Goal: Complete application form

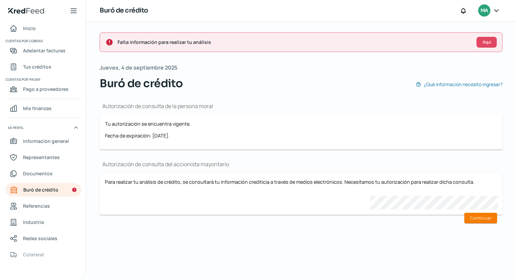
scroll to position [0, 3]
click at [35, 171] on span "Documentos" at bounding box center [38, 173] width 30 height 8
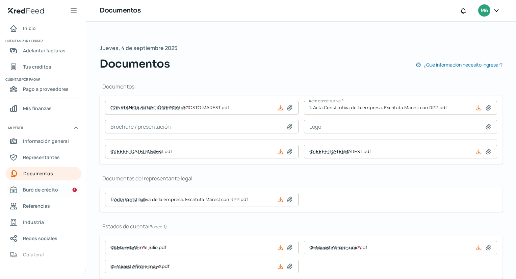
type input "CONSTANCIA SITUACIÓN FISCAL AGOSTO MAREST.pdf"
type input "07 EEFF [DATE] MAREST.pdf"
type input "1. Acta Constitutiva de la empresa. Escrituta Marest con RPP.pdf"
type input "07 Marest Afirme julio.pdf"
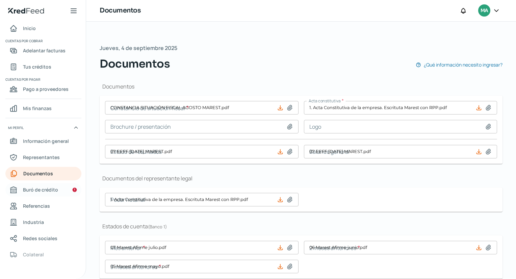
type input "06 Marest Afirme junio.pdf"
type input "05 Marest Afirme mayo.pdf"
type input "07 Marest BBVA julio.pdf"
type input "06 Marest BBVA junio.pdf"
type input "05 Marest BBVA mayo.pdf"
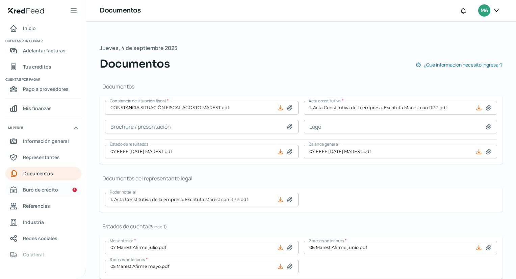
click at [39, 189] on span "Buró de crédito" at bounding box center [40, 189] width 35 height 8
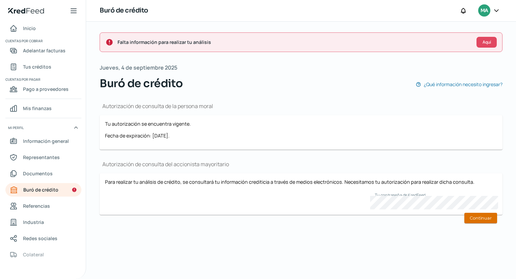
click at [477, 215] on button "Continuar" at bounding box center [480, 218] width 33 height 10
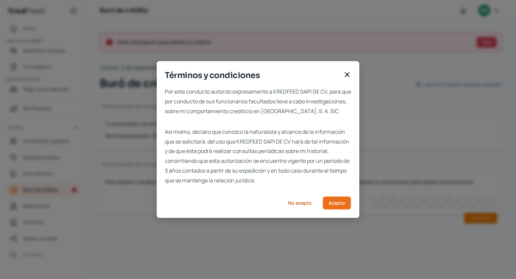
click at [345, 205] on span "Acepto" at bounding box center [336, 202] width 17 height 5
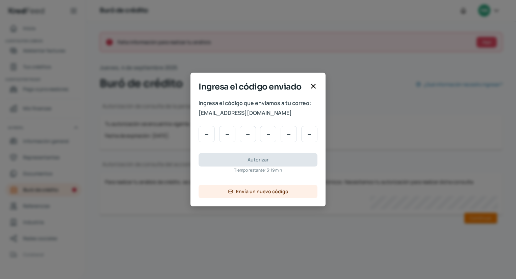
type input "4"
type input "6"
type input "1"
type input "9"
type input "6"
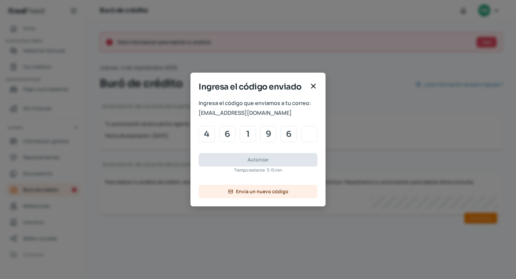
type input "6"
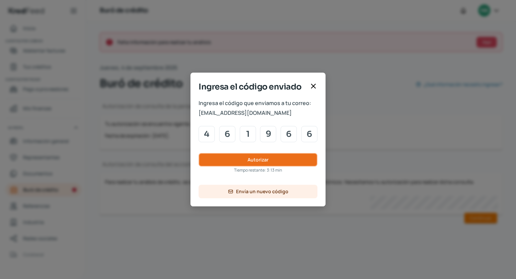
click at [287, 157] on button "Autorizar" at bounding box center [257, 159] width 119 height 13
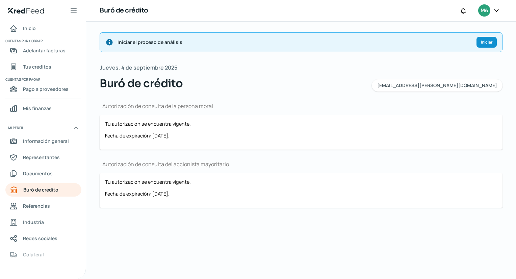
click at [500, 7] on div at bounding box center [496, 10] width 12 height 13
click at [496, 12] on icon at bounding box center [496, 10] width 7 height 7
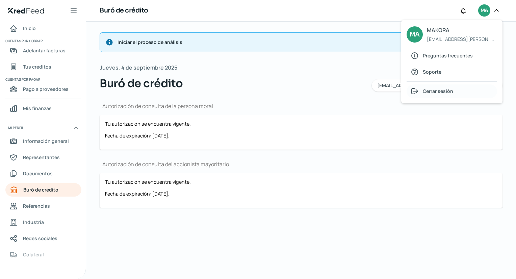
click at [456, 91] on div "Cerrar sesión" at bounding box center [451, 90] width 90 height 13
